Goal: Information Seeking & Learning: Learn about a topic

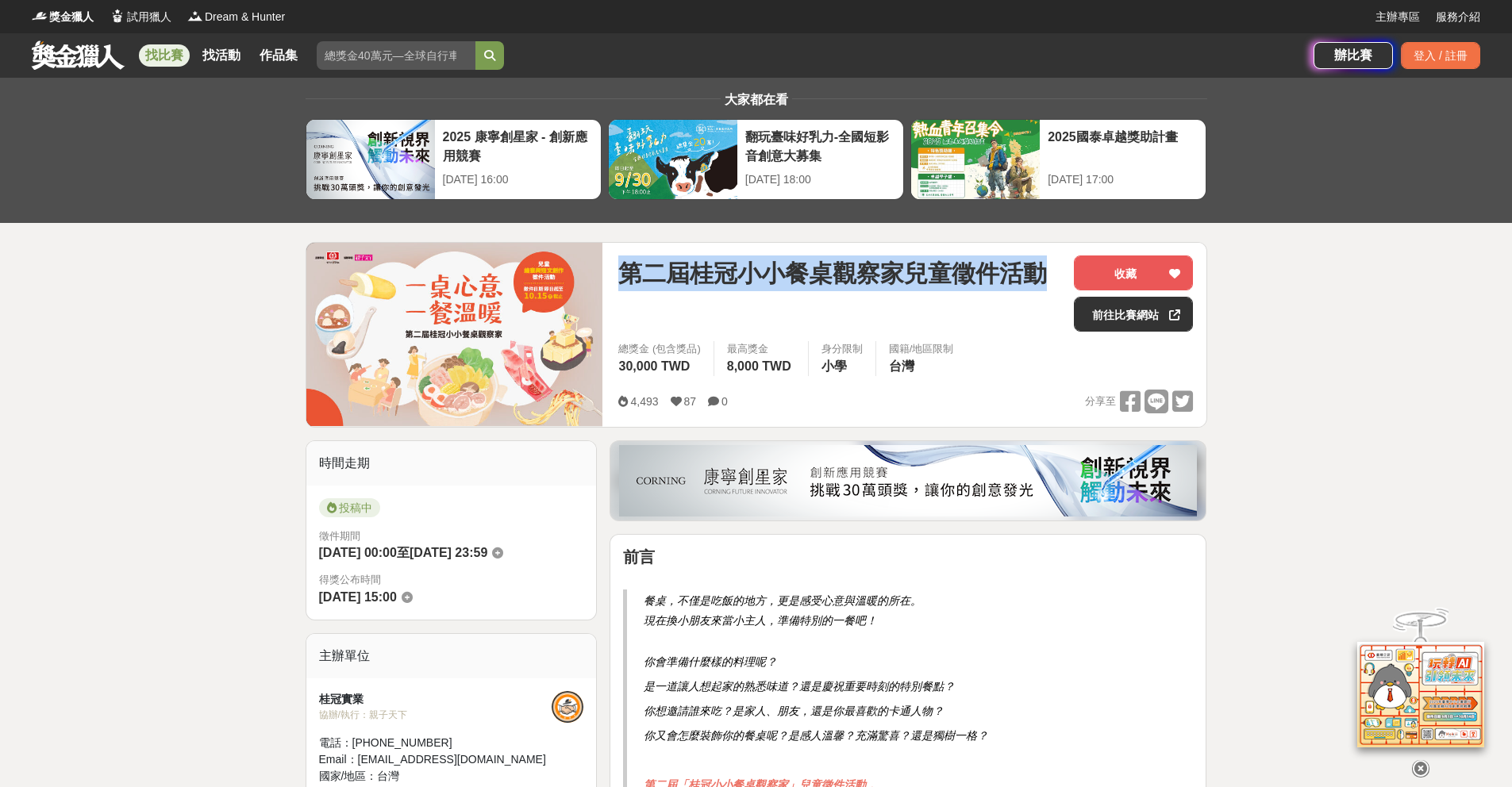
click at [105, 48] on link at bounding box center [78, 54] width 96 height 30
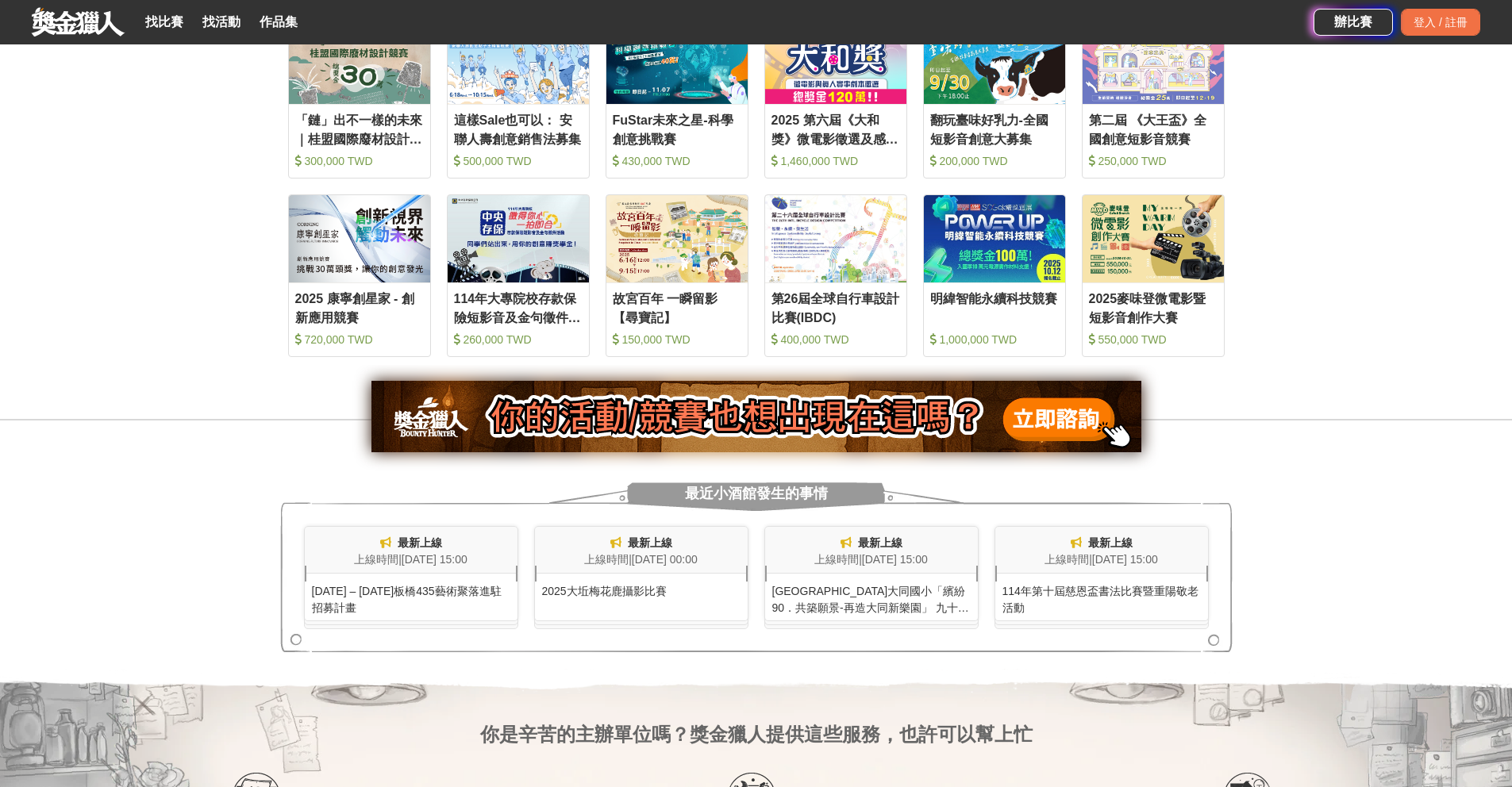
scroll to position [872, 0]
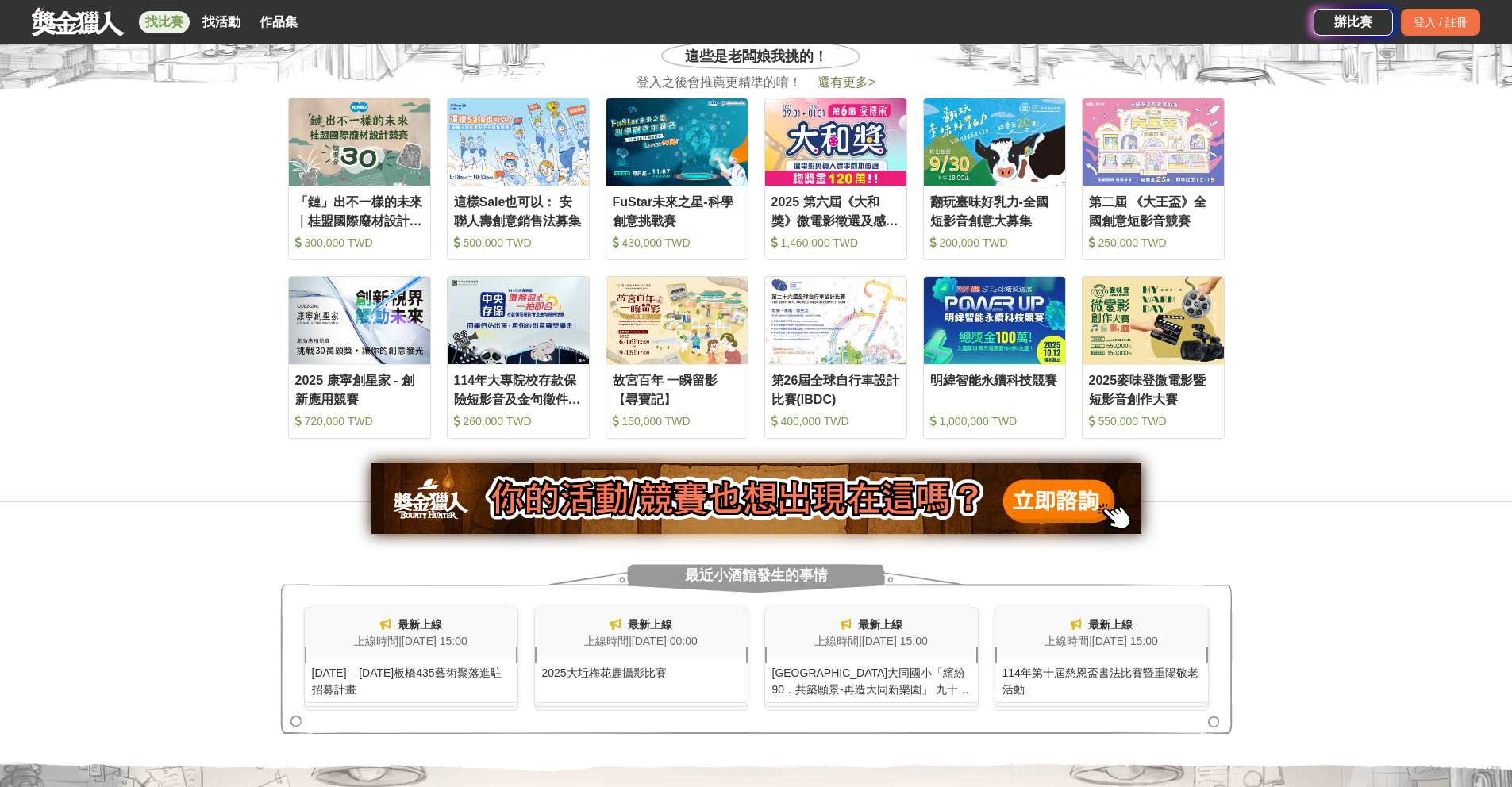
click at [165, 20] on link "找比賽" at bounding box center [164, 22] width 51 height 23
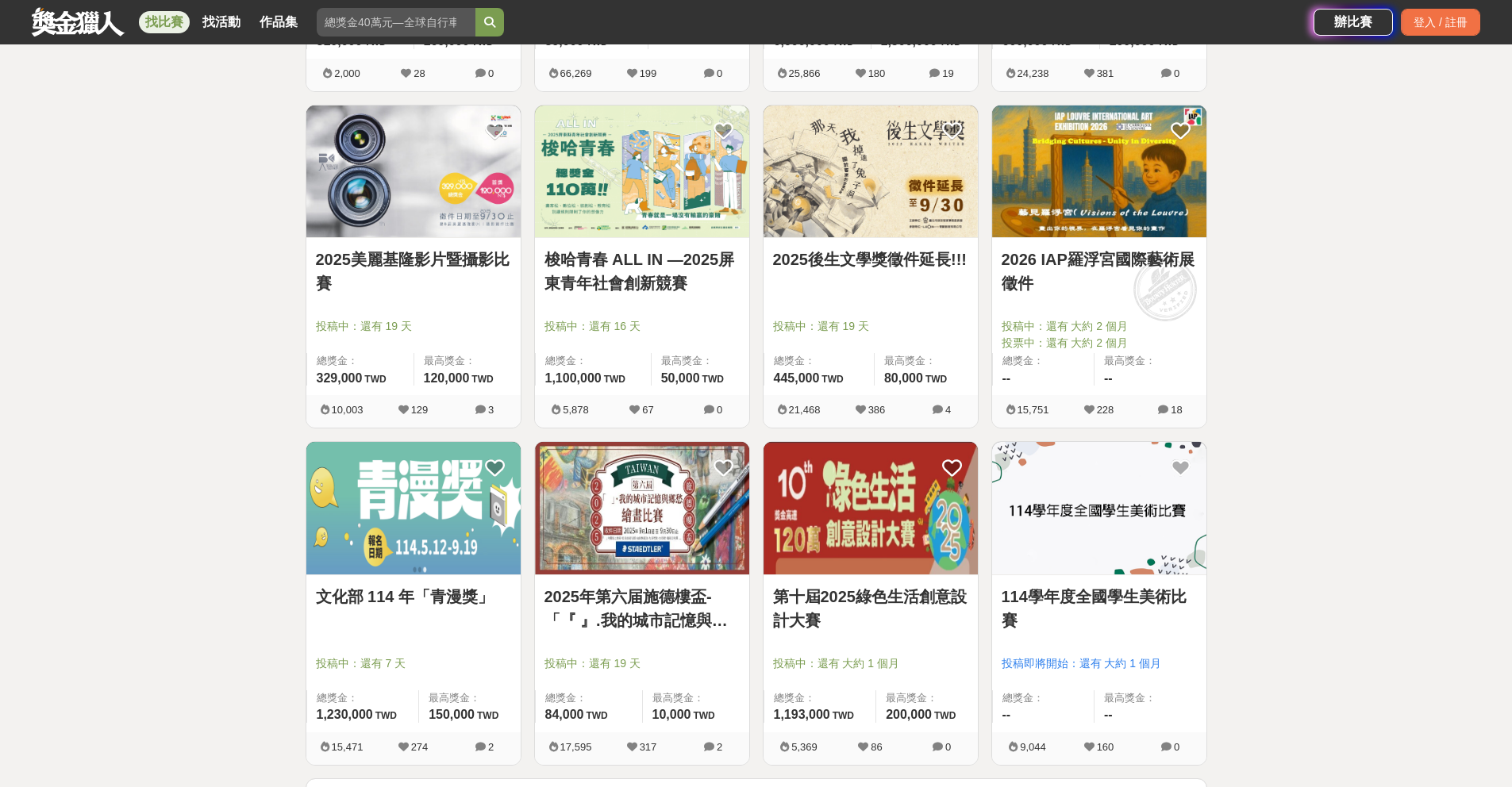
scroll to position [1934, 0]
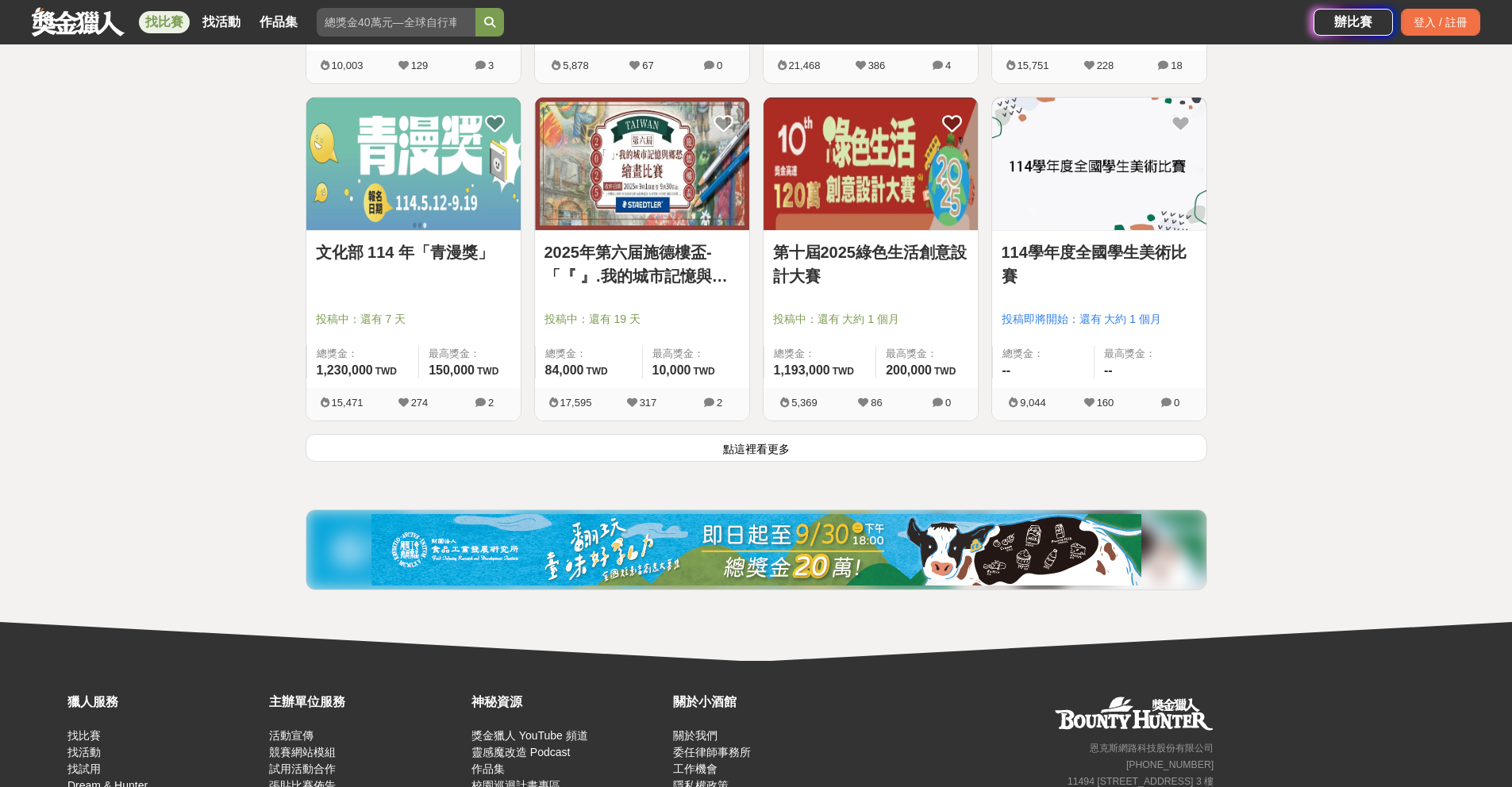
click at [797, 455] on button "點這裡看更多" at bounding box center [756, 447] width 902 height 28
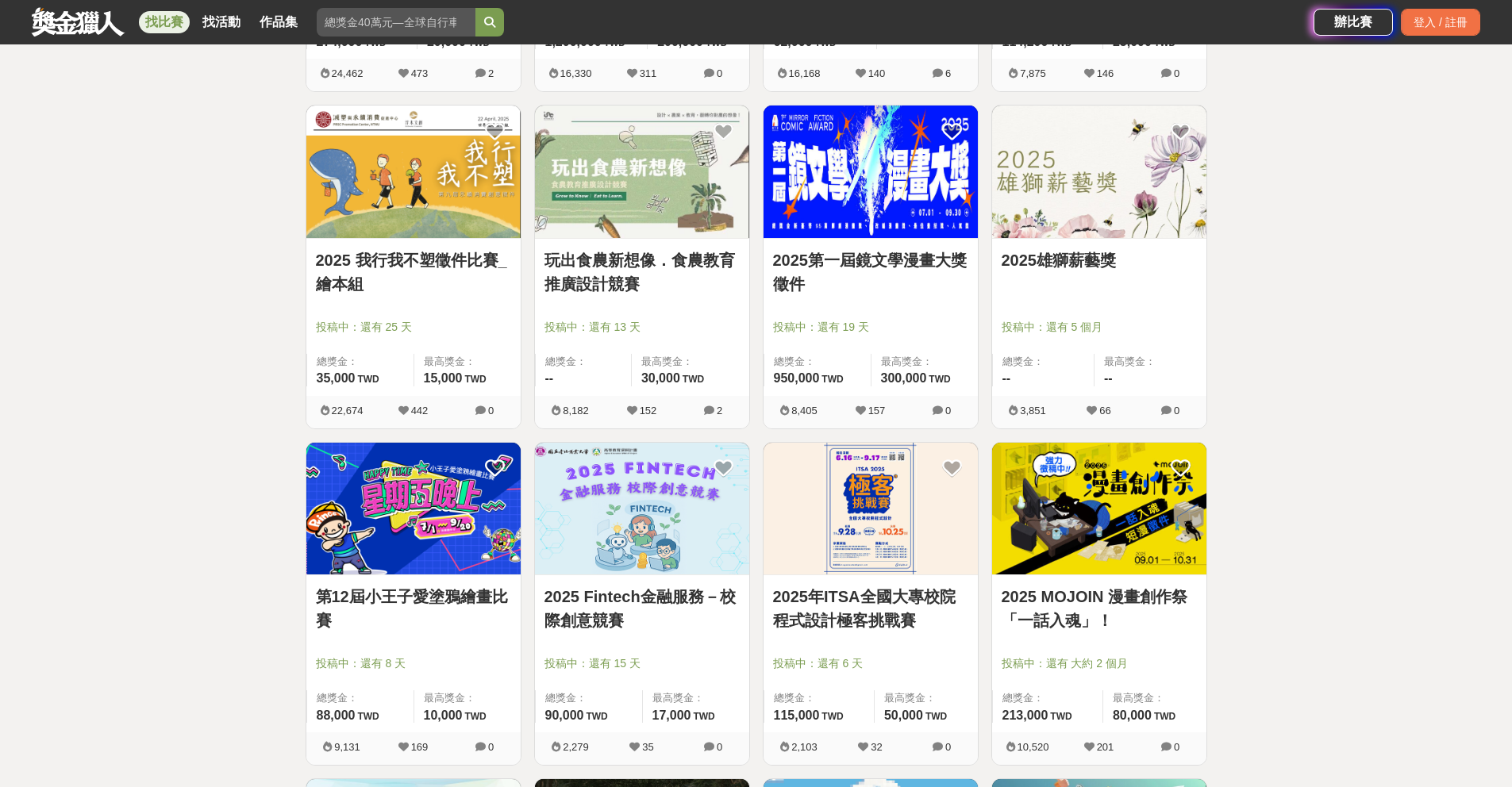
scroll to position [3290, 0]
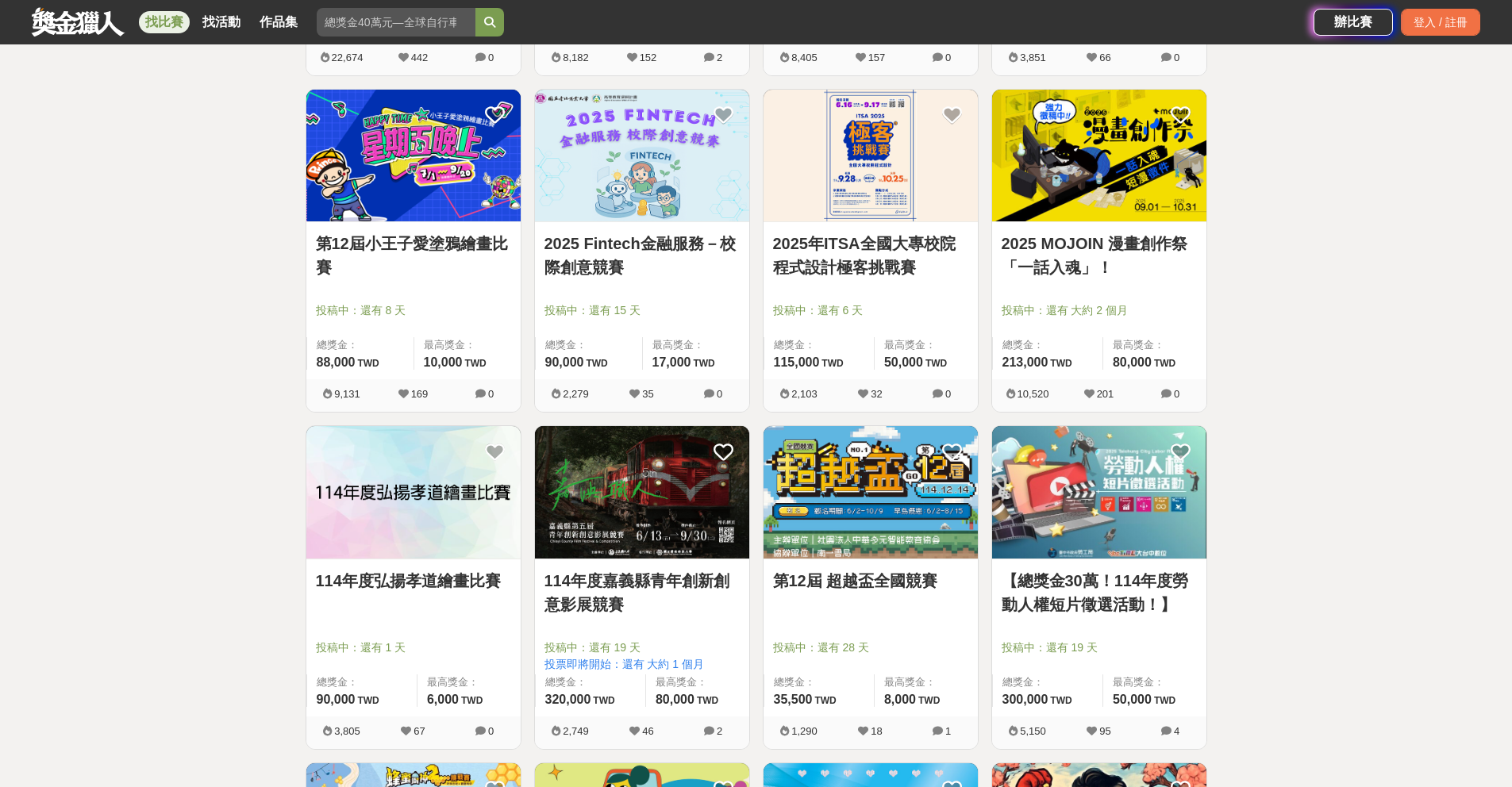
click at [687, 527] on img at bounding box center [642, 492] width 214 height 132
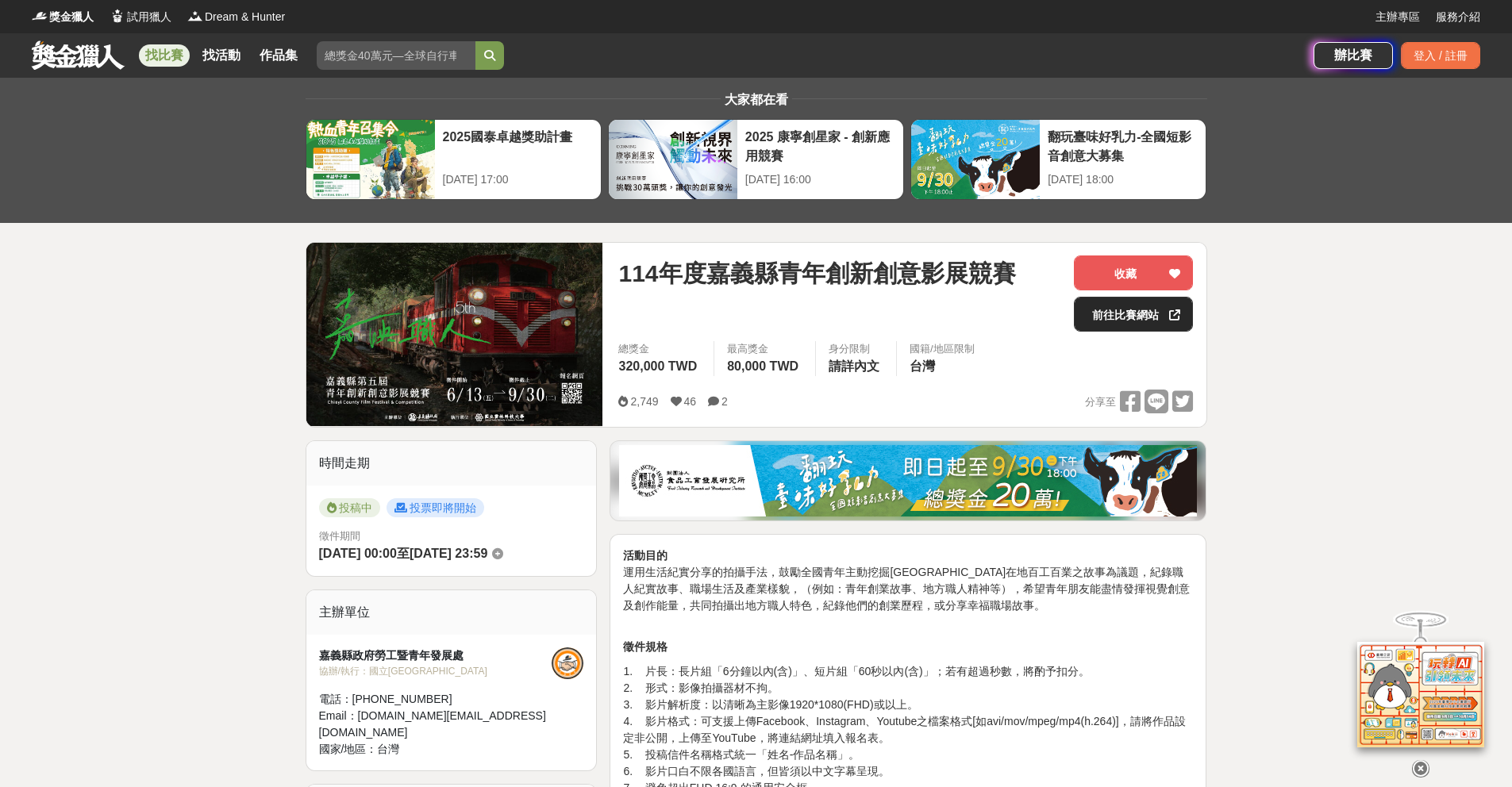
click at [1131, 324] on link "前往比賽網站" at bounding box center [1134, 314] width 119 height 35
click at [69, 54] on link at bounding box center [78, 54] width 96 height 30
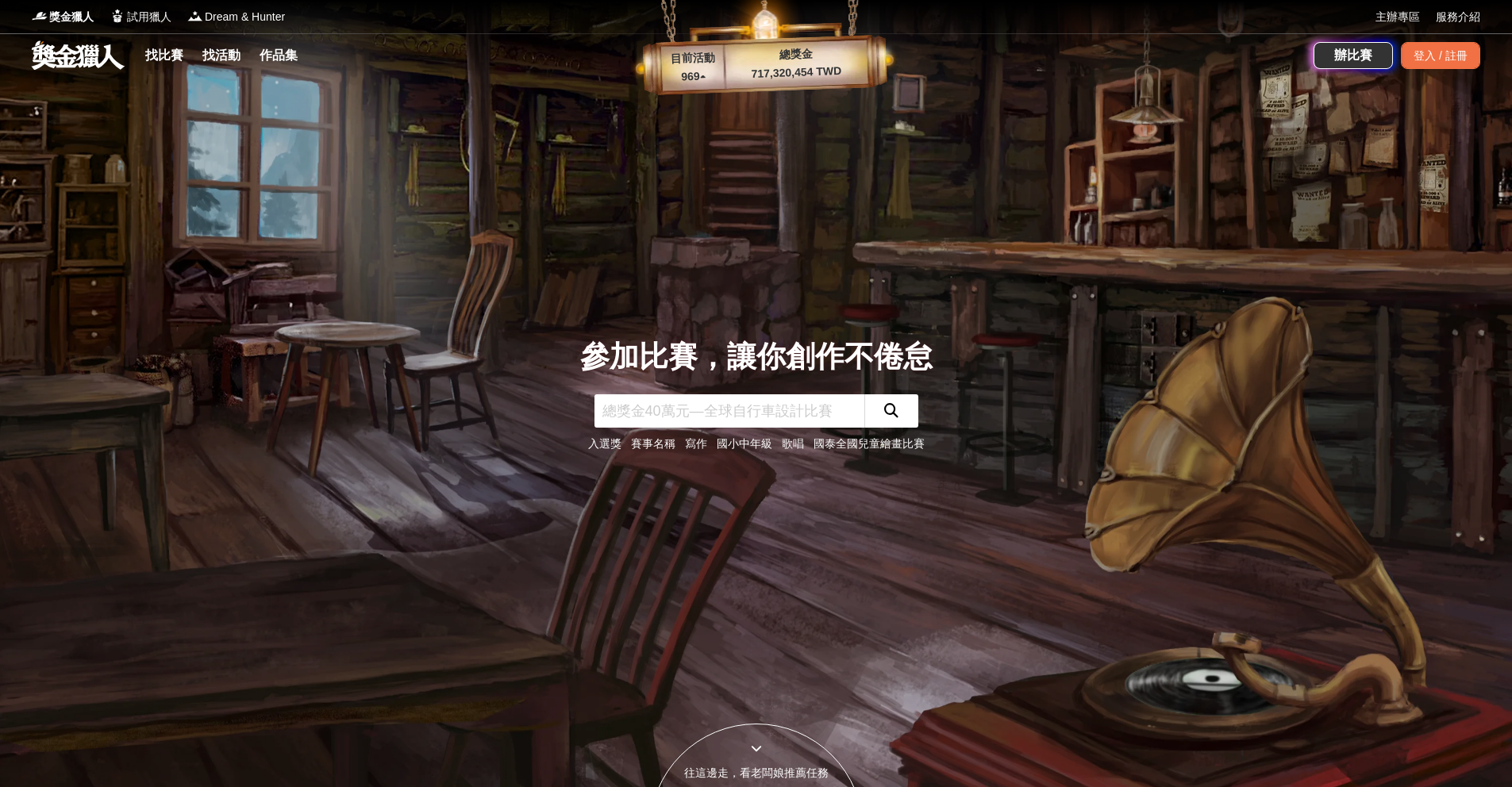
scroll to position [3, 0]
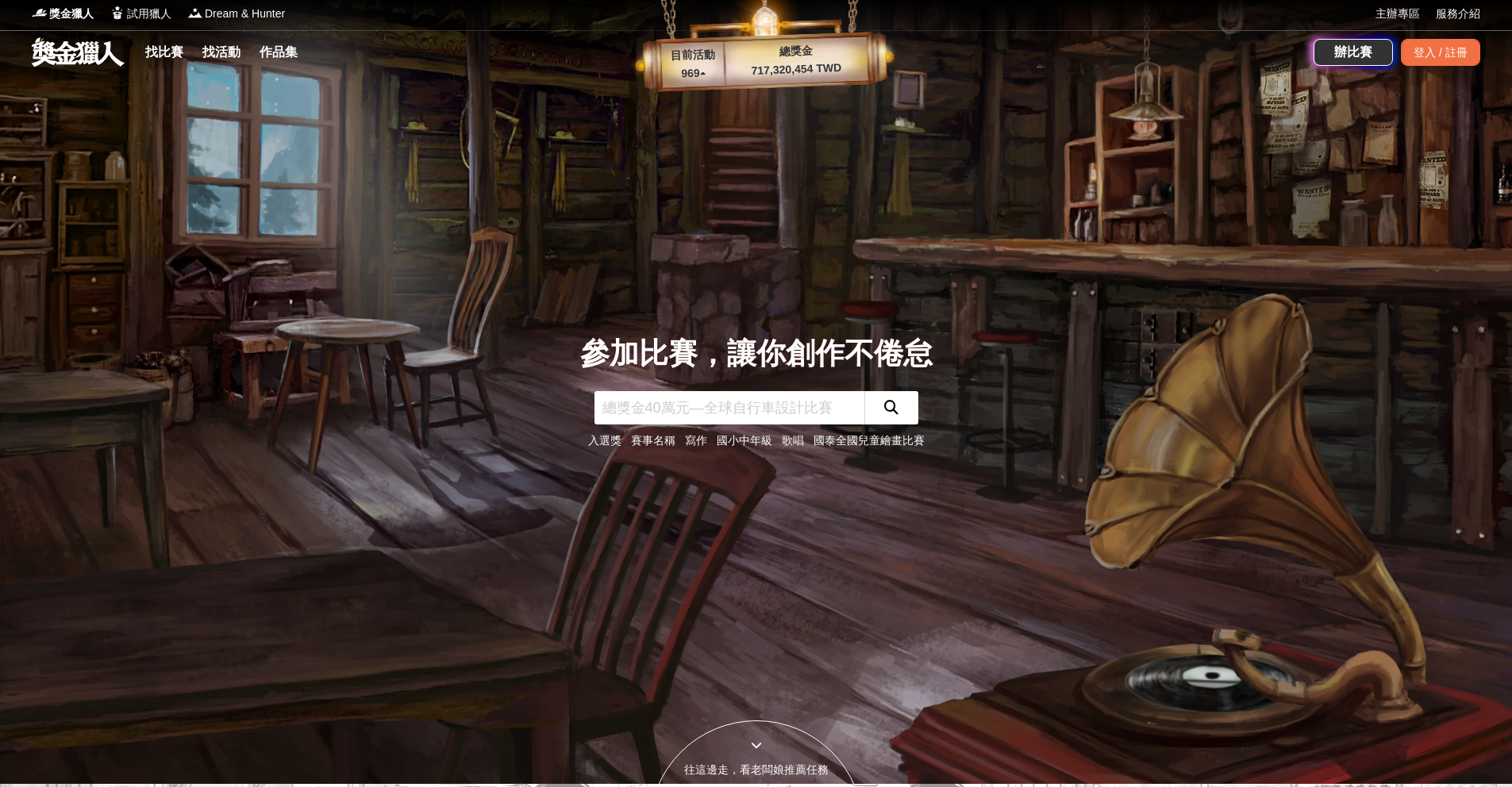
click at [889, 411] on icon "submit" at bounding box center [891, 406] width 14 height 14
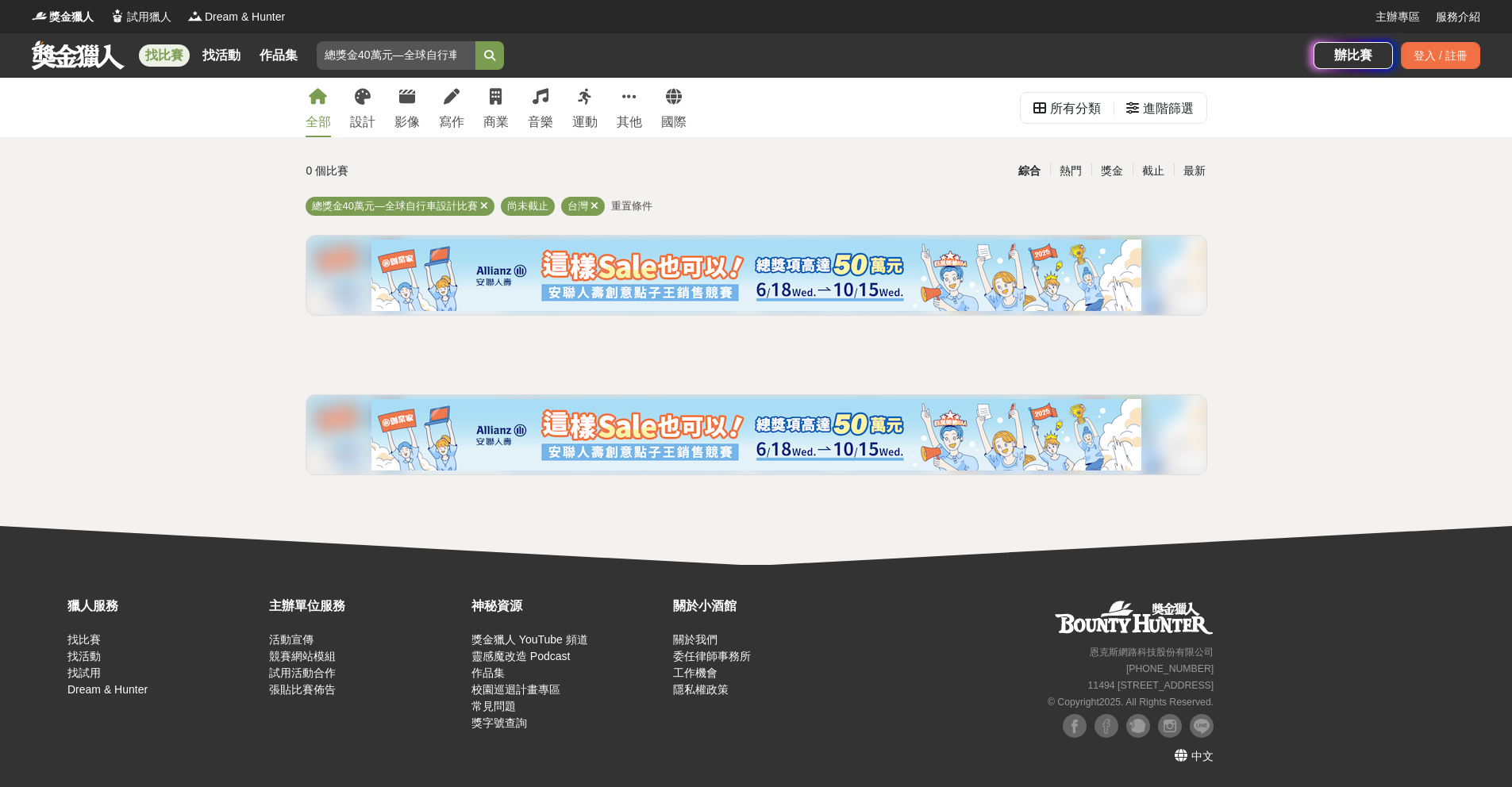
click at [85, 67] on link at bounding box center [78, 54] width 96 height 30
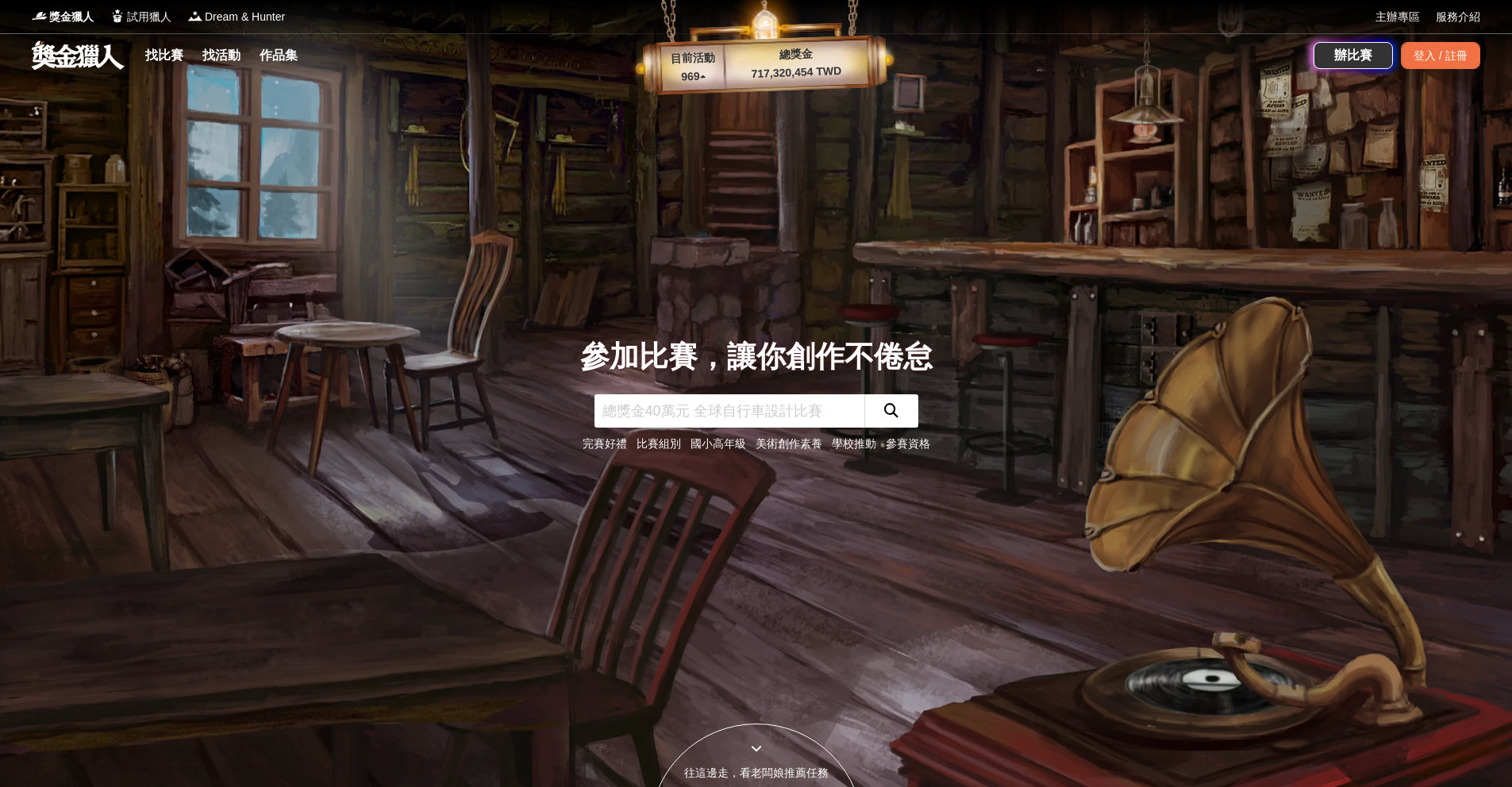
click at [885, 405] on icon "submit" at bounding box center [891, 410] width 14 height 14
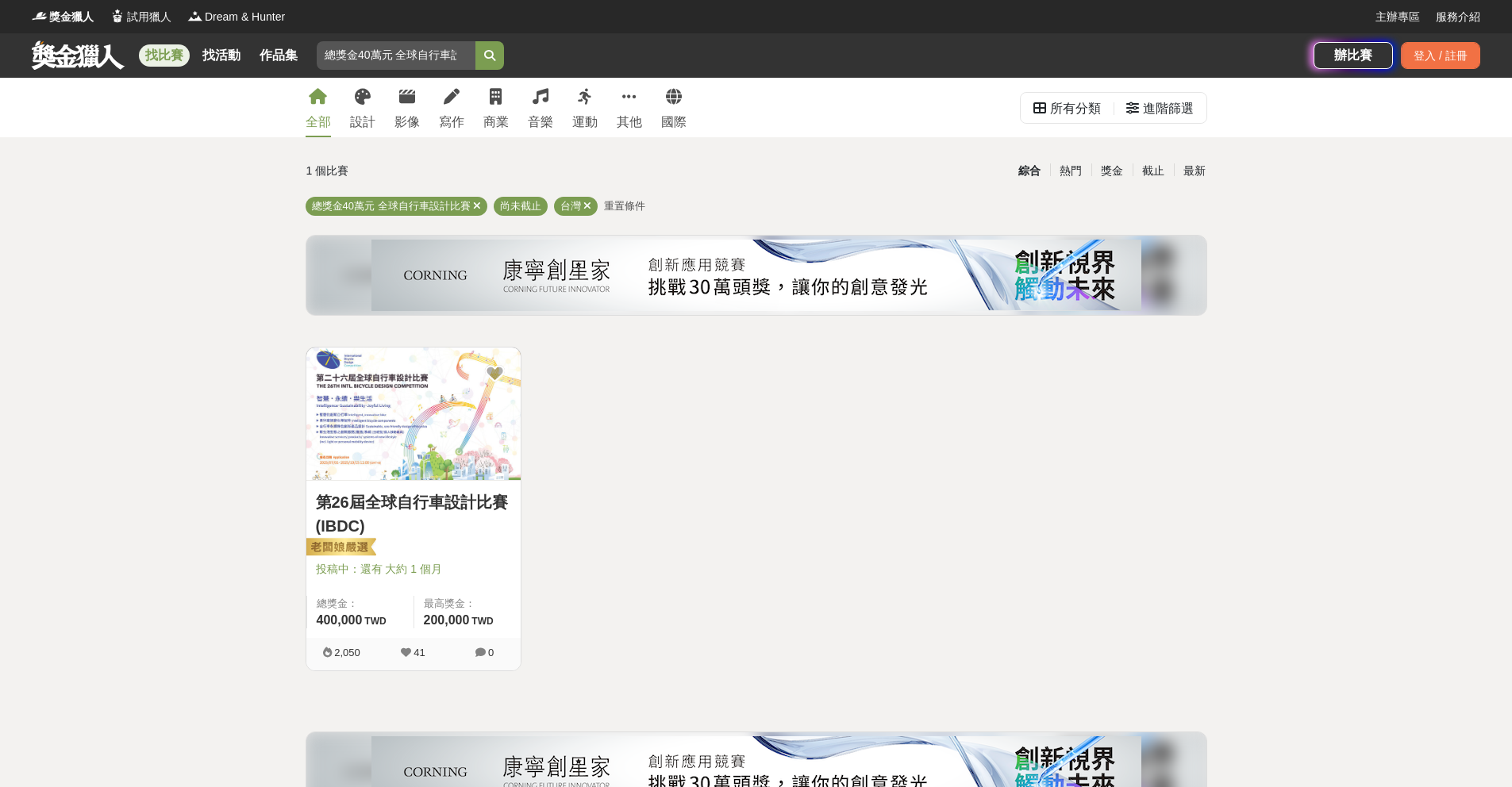
click at [109, 49] on link at bounding box center [78, 54] width 96 height 30
